Goal: Navigation & Orientation: Find specific page/section

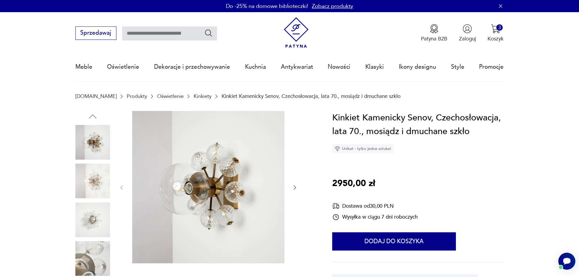
click at [100, 177] on img at bounding box center [92, 180] width 35 height 35
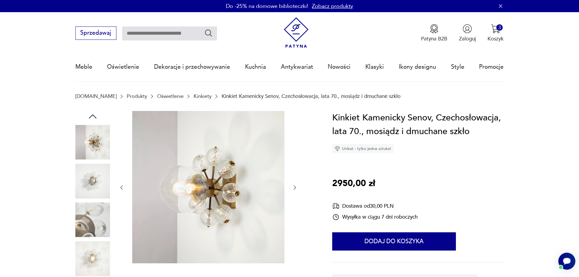
click at [90, 201] on div at bounding box center [92, 162] width 35 height 152
click at [84, 207] on img at bounding box center [92, 219] width 35 height 35
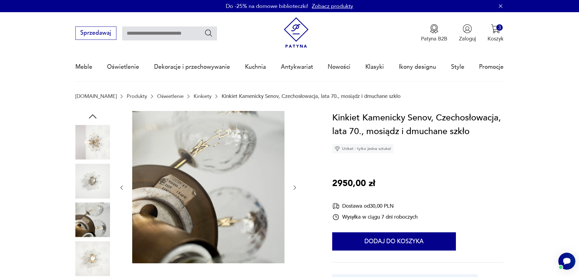
click at [80, 242] on img at bounding box center [92, 258] width 35 height 35
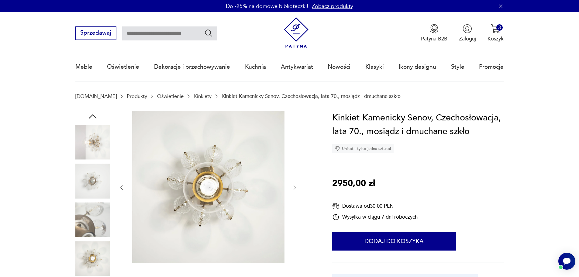
click at [194, 97] on link "Kinkiety" at bounding box center [203, 96] width 18 height 6
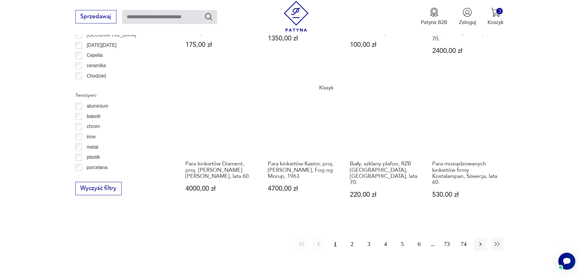
scroll to position [627, 0]
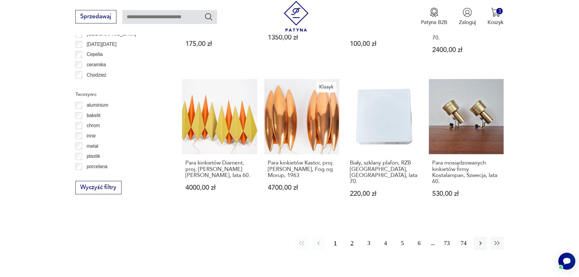
click at [352, 246] on button "2" at bounding box center [351, 243] width 13 height 13
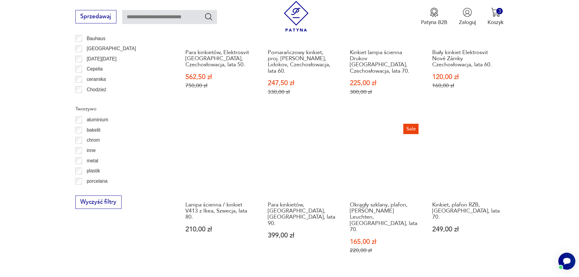
scroll to position [636, 0]
